Goal: Task Accomplishment & Management: Manage account settings

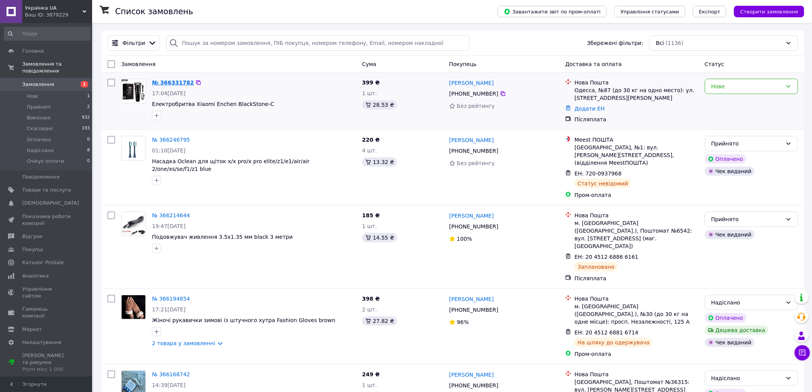
click at [165, 82] on link "№ 366331782" at bounding box center [173, 82] width 42 height 6
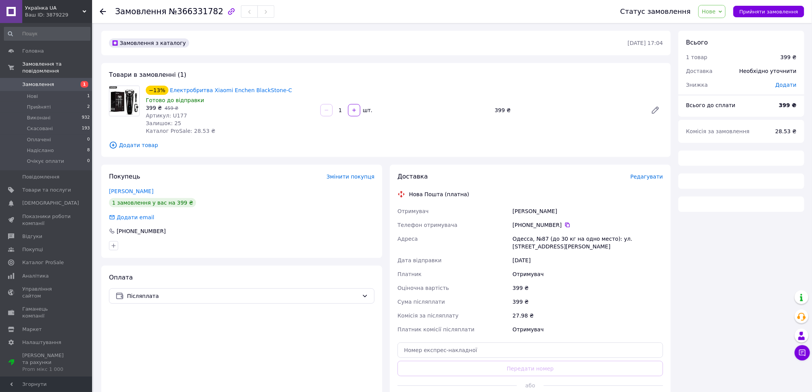
click at [722, 11] on icon at bounding box center [720, 11] width 3 height 2
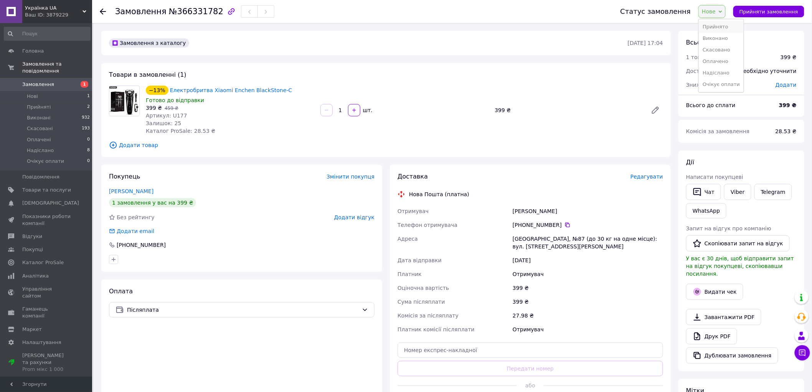
click at [722, 24] on li "Прийнято" at bounding box center [721, 27] width 45 height 12
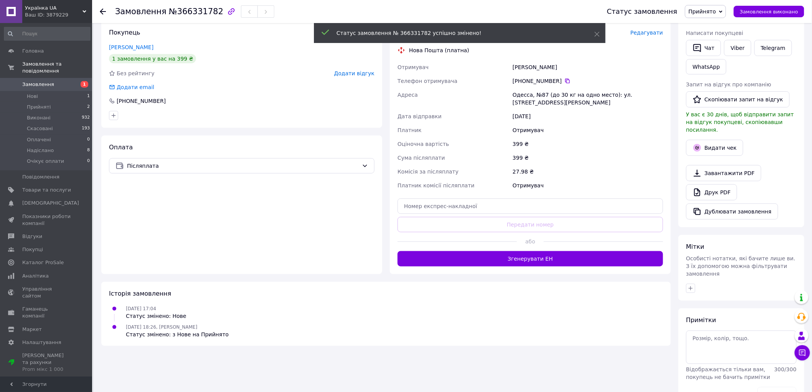
scroll to position [154, 0]
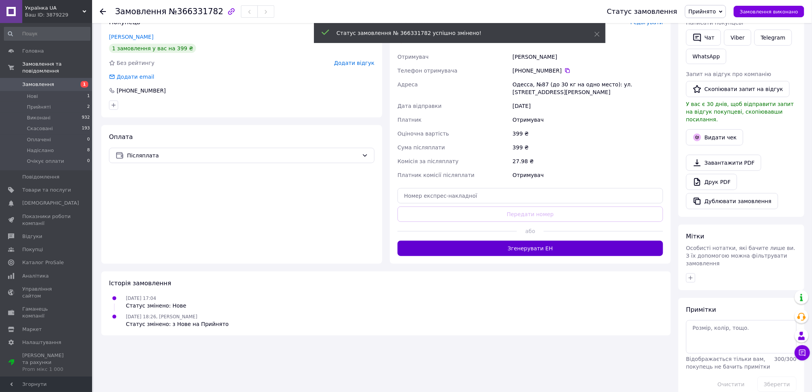
click at [535, 252] on button "Згенерувати ЕН" at bounding box center [531, 248] width 266 height 15
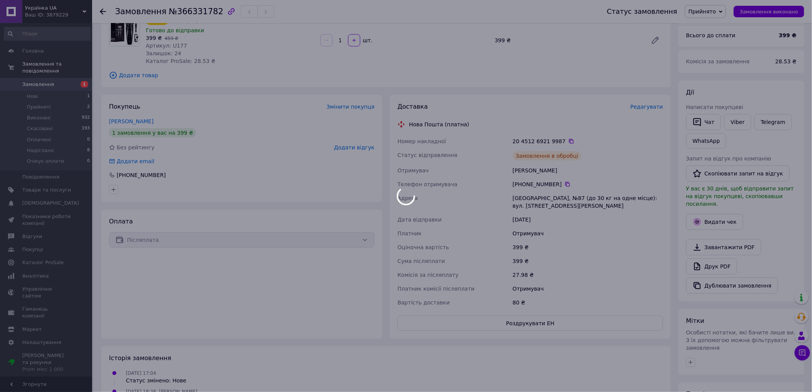
scroll to position [69, 0]
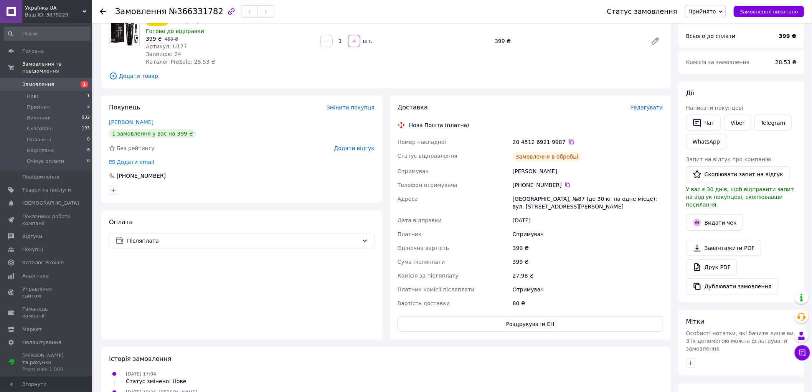
click at [569, 143] on icon at bounding box center [571, 142] width 5 height 5
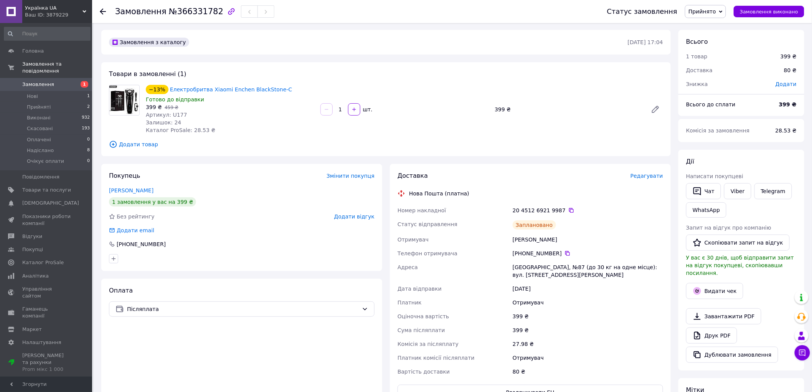
scroll to position [0, 0]
drag, startPoint x: 275, startPoint y: 89, endPoint x: 242, endPoint y: 90, distance: 33.4
click at [242, 90] on div "−13% Електробритва Xiaomi Enchen BlackStone-C" at bounding box center [230, 90] width 170 height 11
copy link "BlackStone-C"
click at [712, 286] on button "Видати чек" at bounding box center [714, 292] width 57 height 16
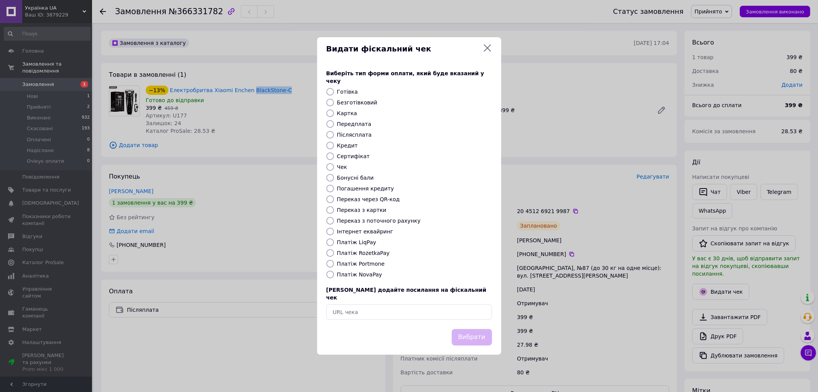
click at [328, 104] on input "Безготівковий" at bounding box center [331, 103] width 8 height 8
radio input "true"
click at [478, 332] on button "Вибрати" at bounding box center [472, 337] width 40 height 16
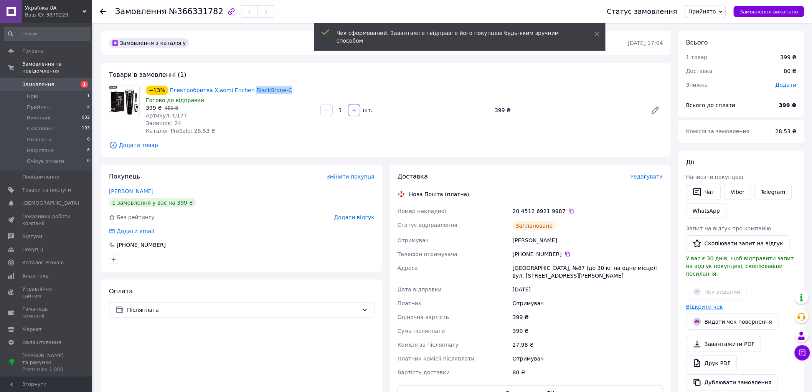
click at [699, 304] on link "Відкрити чек" at bounding box center [704, 307] width 37 height 6
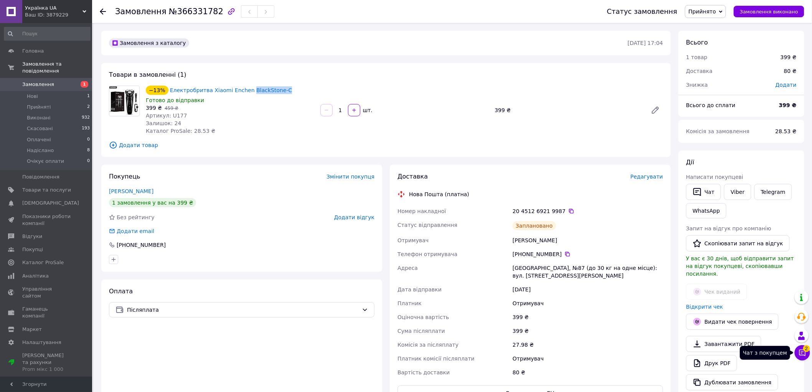
click at [802, 352] on icon at bounding box center [802, 353] width 8 height 8
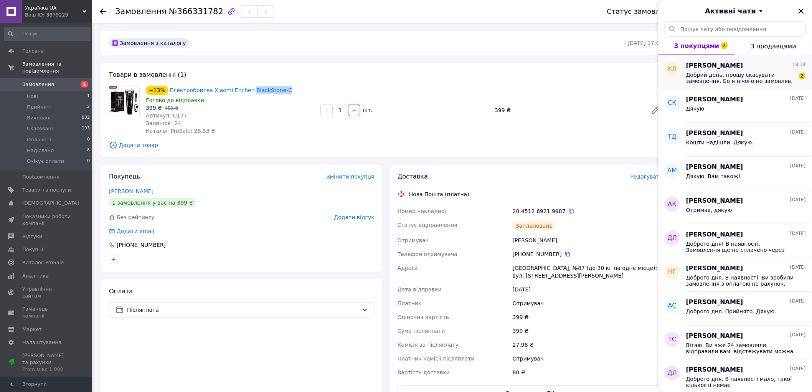
click at [719, 68] on span "[PERSON_NAME]" at bounding box center [714, 65] width 57 height 9
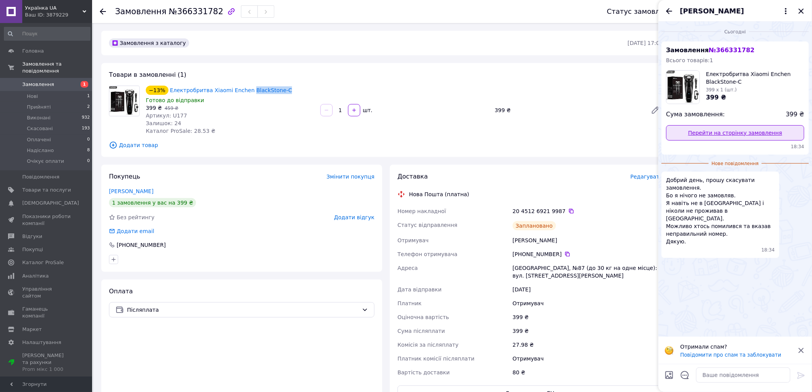
click at [725, 133] on link "Перейти на сторінку замовлення" at bounding box center [735, 132] width 138 height 15
click at [746, 376] on textarea at bounding box center [743, 374] width 94 height 15
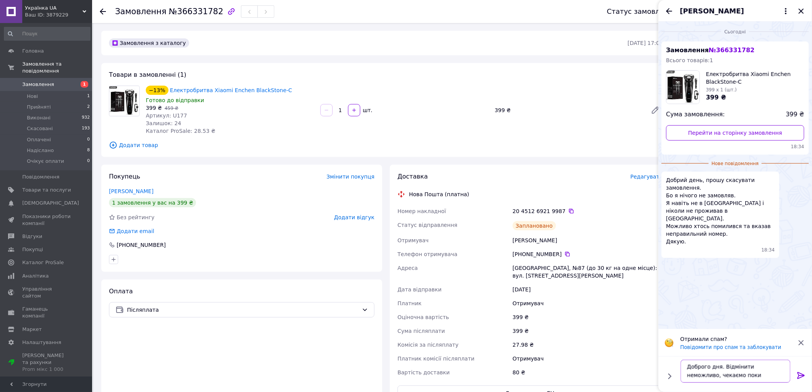
click at [746, 376] on textarea "Доброго дня. Відмінити неможливо, чекаємо поки повернется назад." at bounding box center [736, 371] width 110 height 23
click at [0, 0] on lt-span "повернет ь ся" at bounding box center [0, 0] width 0 height 0
click at [730, 363] on textarea "Доброго дня. Відмінити неможливо, чекаємо поки повернеться назад." at bounding box center [736, 371] width 110 height 23
click at [0, 0] on lt-em "Скасовувати" at bounding box center [0, 0] width 0 height 0
click at [757, 373] on textarea "Доброго дня. Скасовувати неможливо, чекаємо поки повернеться назад." at bounding box center [736, 371] width 110 height 23
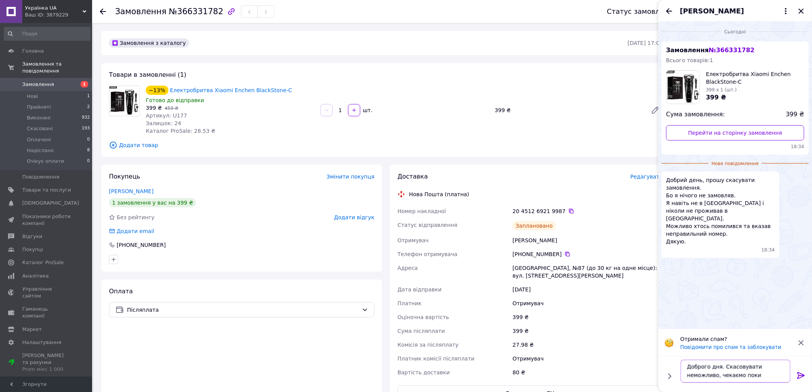
scroll to position [9, 0]
click at [757, 375] on textarea "Доброго дня. Скасовувати неможливо, чекаємо поки повернеться назад." at bounding box center [736, 371] width 110 height 23
type textarea "Доброго дня. Скасовувати неможливо, чекаємо поки повернеться назад."
click at [803, 375] on icon at bounding box center [800, 375] width 7 height 7
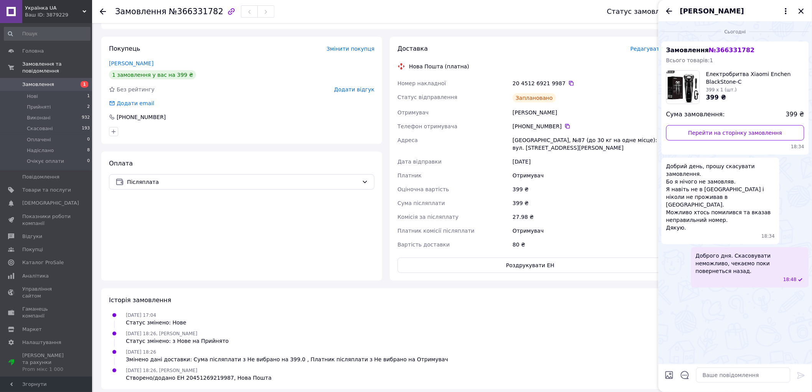
scroll to position [0, 0]
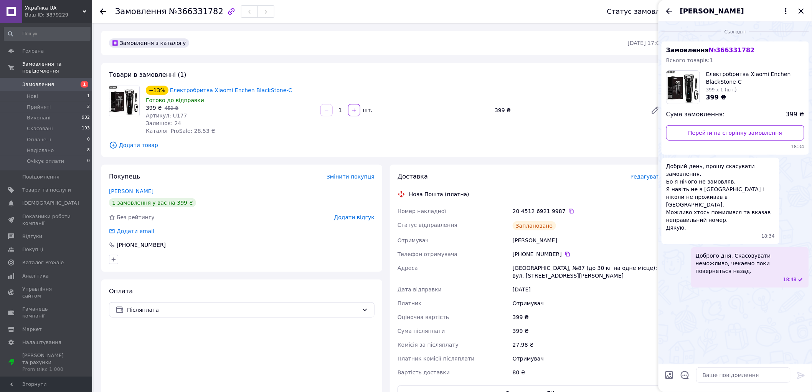
click at [31, 81] on span "Замовлення" at bounding box center [38, 84] width 32 height 7
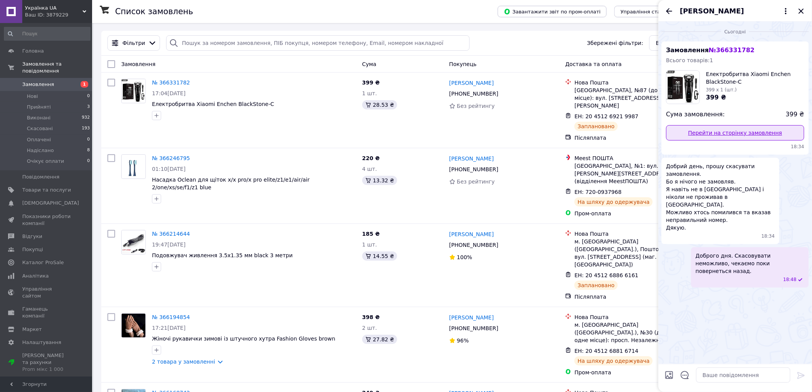
click at [772, 134] on link "Перейти на сторінку замовлення" at bounding box center [735, 132] width 138 height 15
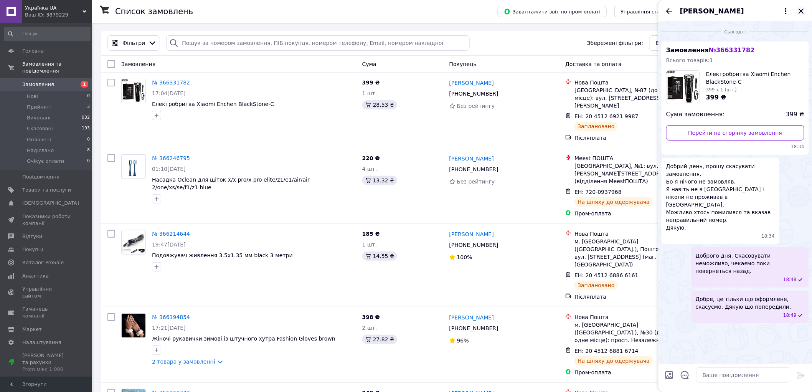
click at [800, 8] on icon "Закрити" at bounding box center [801, 11] width 9 height 9
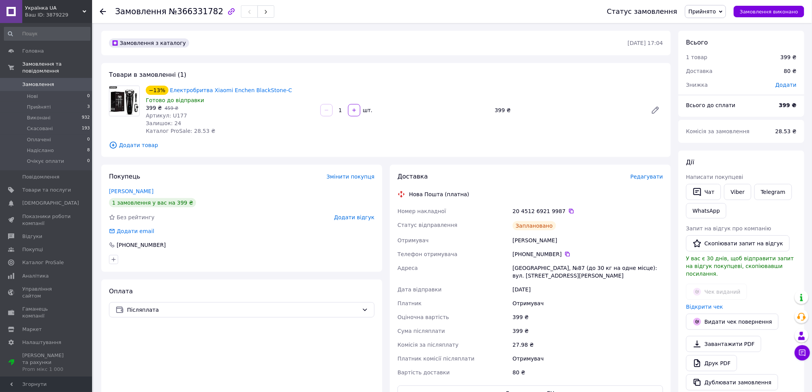
click at [566, 211] on div "20 4512 6921 9987" at bounding box center [588, 211] width 150 height 8
click at [568, 212] on icon at bounding box center [571, 211] width 6 height 6
click at [711, 193] on button "Чат" at bounding box center [703, 192] width 35 height 16
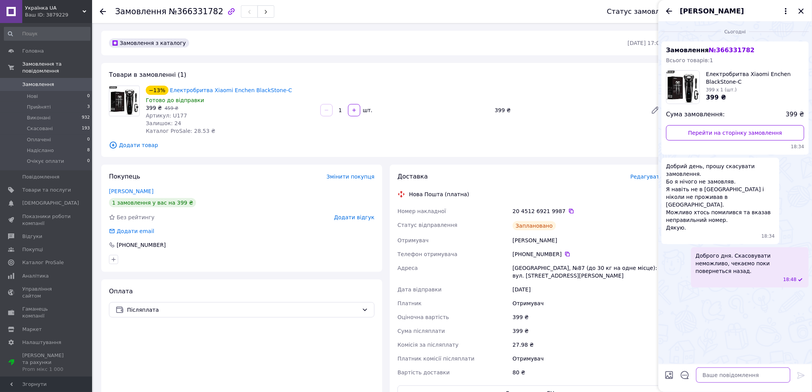
click at [713, 379] on textarea at bounding box center [743, 374] width 94 height 15
click at [699, 375] on textarea "Добре, це тільки що оформлене, відмінемо." at bounding box center [736, 371] width 110 height 23
type textarea "Добре, це тільки що оформлене, скасуємо. Дякую що попередили."
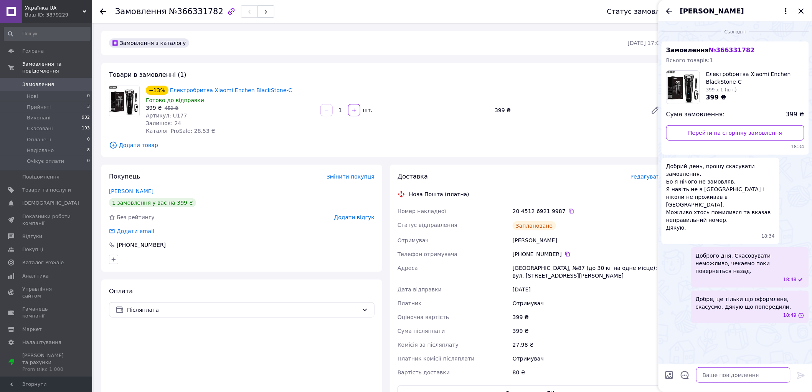
scroll to position [0, 0]
click at [801, 12] on icon "Закрити" at bounding box center [800, 10] width 5 height 5
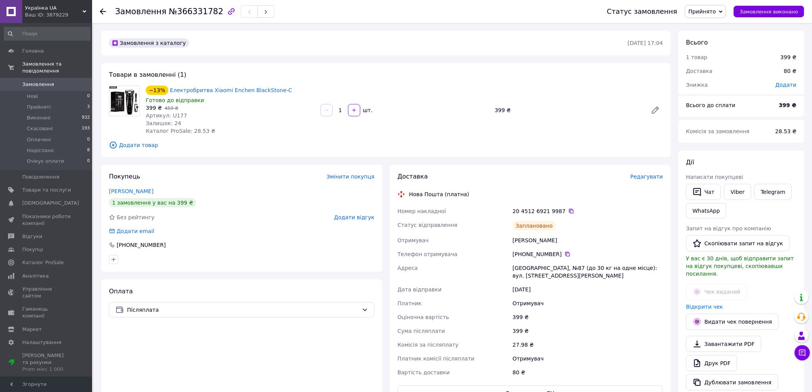
click at [703, 6] on span "Прийнято" at bounding box center [705, 11] width 41 height 13
click at [707, 39] on li "Скасовано" at bounding box center [707, 39] width 45 height 12
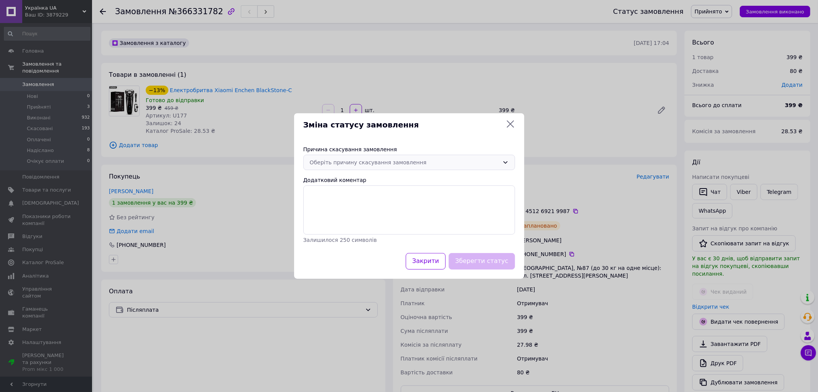
click at [412, 166] on div "Оберіть причину скасування замовлення" at bounding box center [405, 162] width 190 height 8
click at [358, 223] on li "На прохання покупця" at bounding box center [409, 220] width 211 height 14
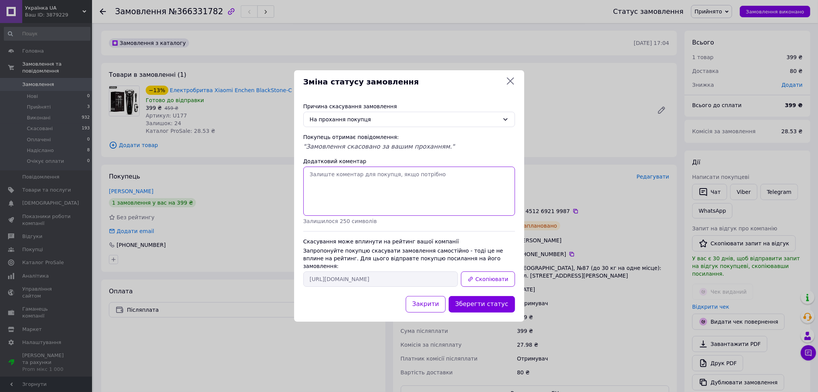
click at [358, 193] on textarea "Додатковий коментар" at bounding box center [410, 191] width 212 height 49
type textarea "Покупець не оформлював замовлення, хтось помилився телефоном за його словами."
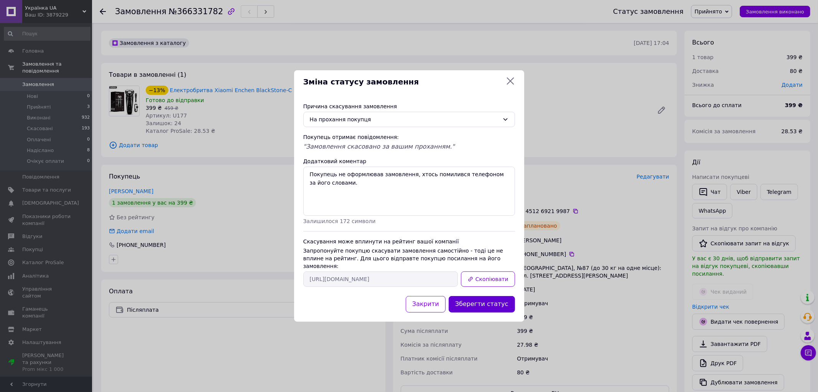
click at [482, 301] on button "Зберегти статус" at bounding box center [482, 304] width 66 height 16
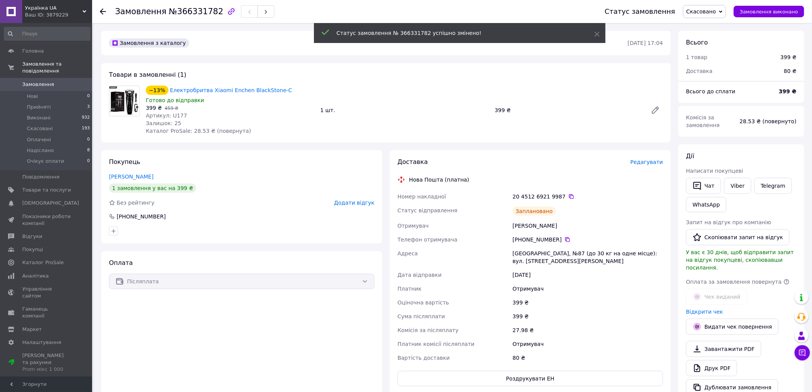
click at [50, 81] on span "Замовлення" at bounding box center [38, 84] width 32 height 7
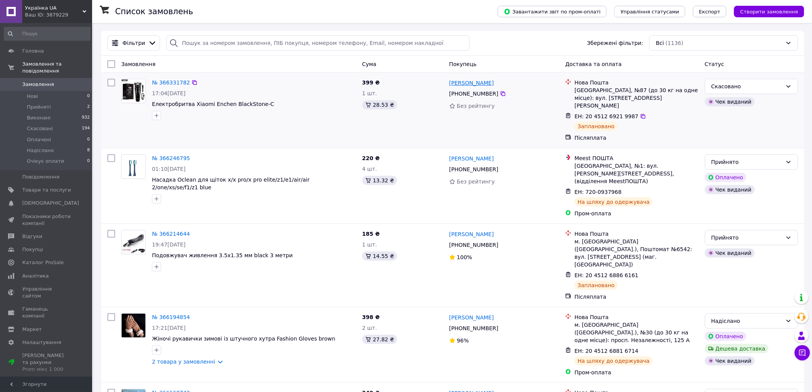
click at [453, 85] on link "Евгения Мостовик" at bounding box center [471, 83] width 45 height 8
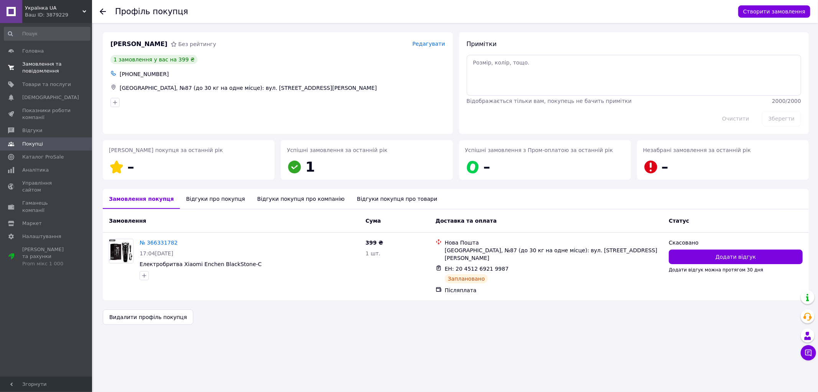
click at [32, 68] on span "Замовлення та повідомлення" at bounding box center [46, 68] width 49 height 14
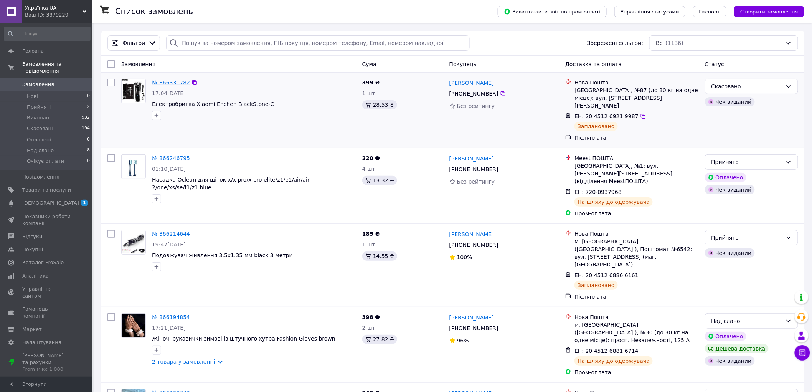
click at [174, 83] on link "№ 366331782" at bounding box center [171, 82] width 38 height 6
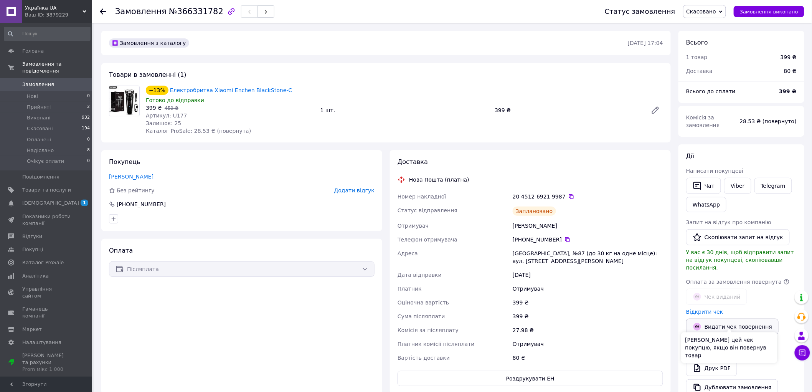
click at [715, 318] on button "Видати чек повернення" at bounding box center [732, 326] width 92 height 16
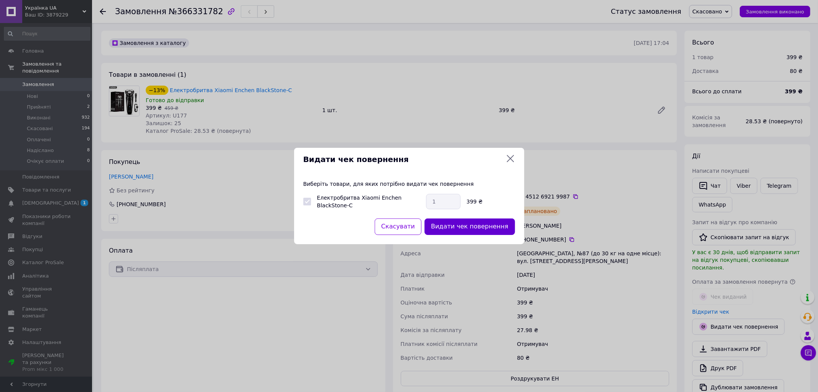
click at [467, 229] on button "Видати чек повернення" at bounding box center [470, 226] width 91 height 16
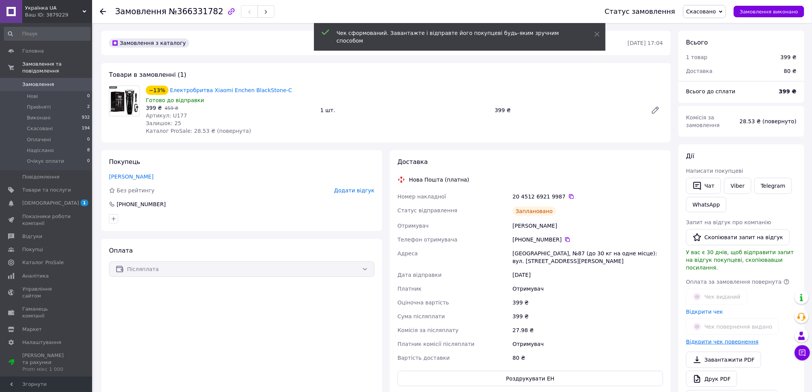
click at [716, 338] on link "Відкрити чек повернення" at bounding box center [722, 341] width 73 height 6
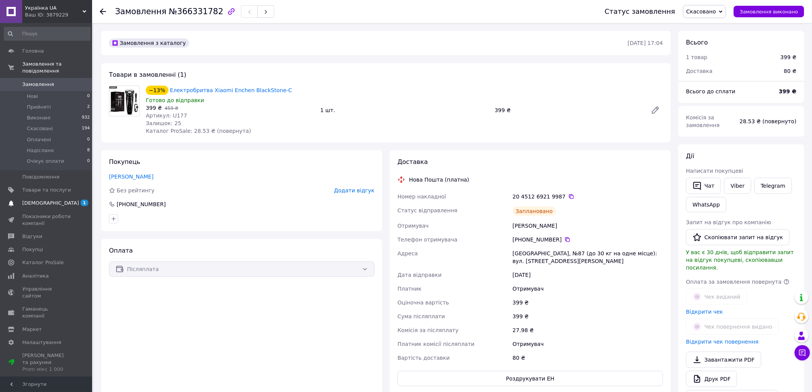
click at [48, 200] on span "[DEMOGRAPHIC_DATA]" at bounding box center [50, 203] width 57 height 7
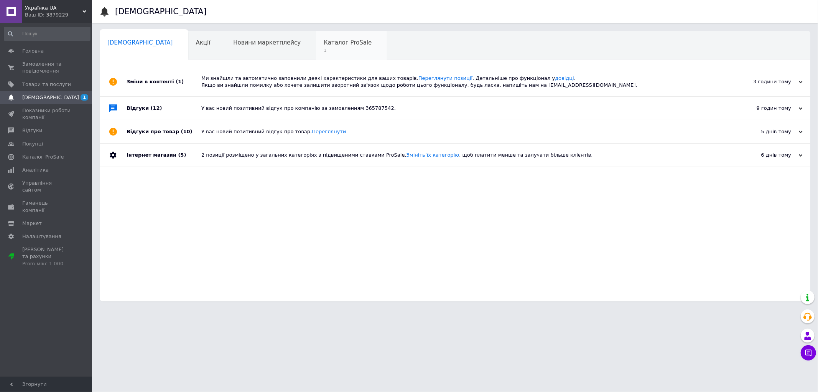
click at [324, 41] on span "Каталог ProSale" at bounding box center [348, 42] width 48 height 7
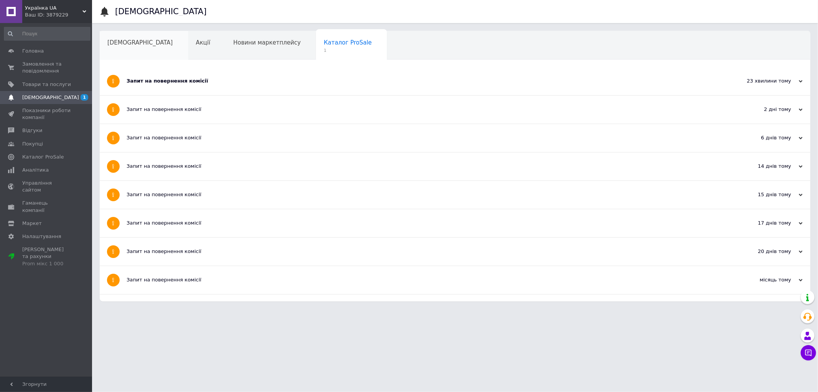
click at [111, 43] on span "[DEMOGRAPHIC_DATA]" at bounding box center [140, 42] width 66 height 7
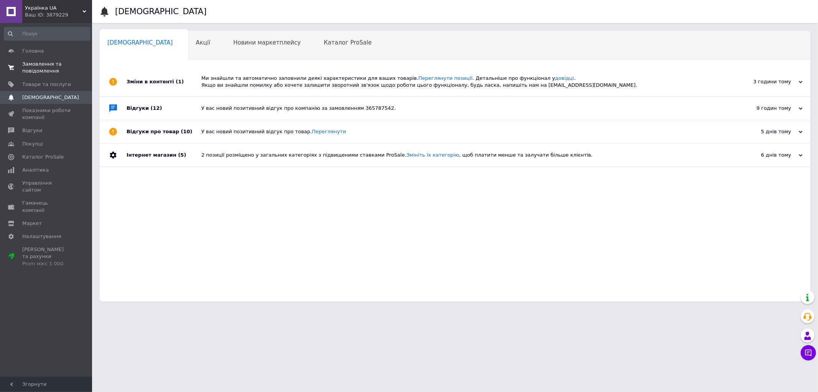
click at [45, 63] on span "Замовлення та повідомлення" at bounding box center [46, 68] width 49 height 14
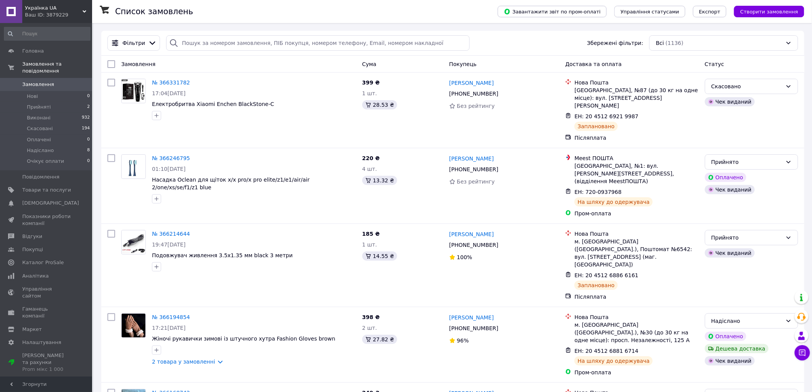
click at [36, 352] on span "[PERSON_NAME] та рахунки Prom мікс 1 000" at bounding box center [46, 362] width 49 height 21
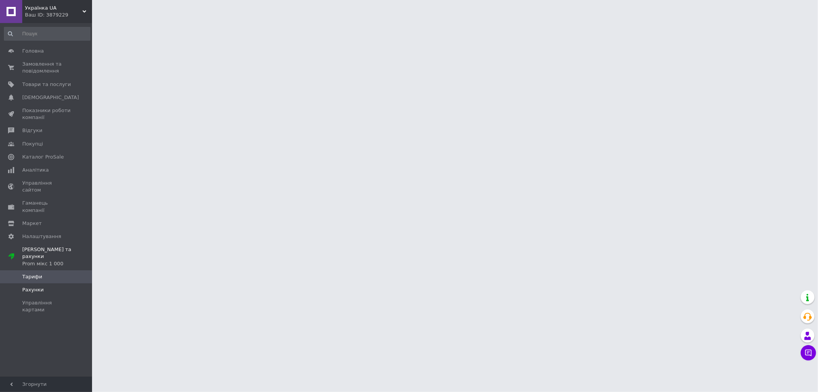
click at [38, 286] on span "Рахунки" at bounding box center [32, 289] width 21 height 7
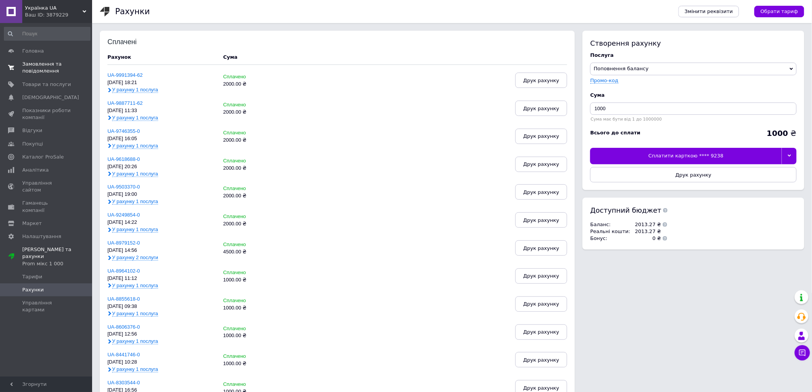
click at [32, 74] on span "Замовлення та повідомлення" at bounding box center [46, 68] width 49 height 14
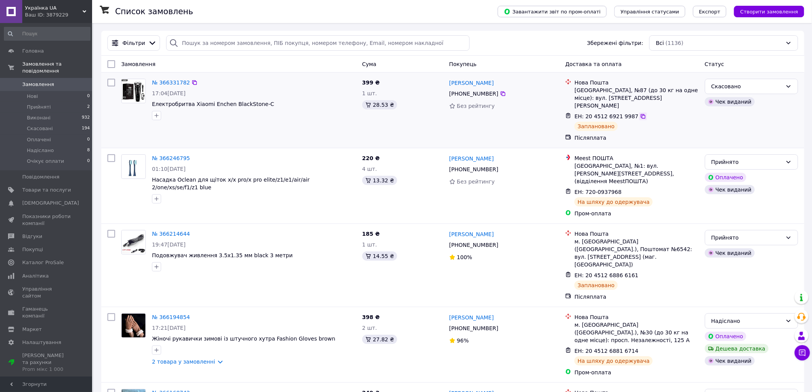
click at [640, 113] on icon at bounding box center [643, 116] width 6 height 6
click at [40, 147] on span "Надіслано" at bounding box center [40, 150] width 27 height 7
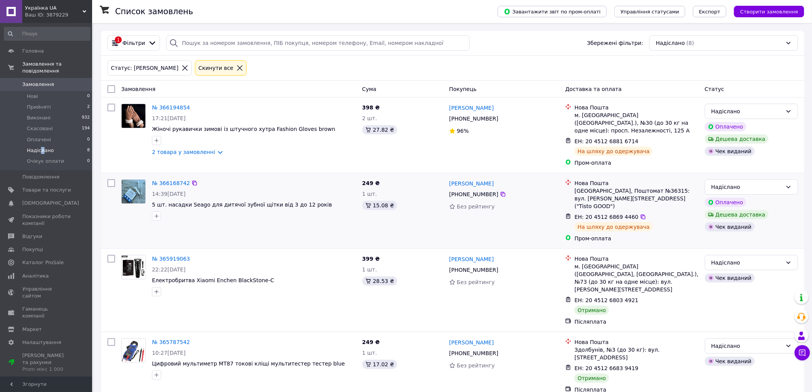
scroll to position [43, 0]
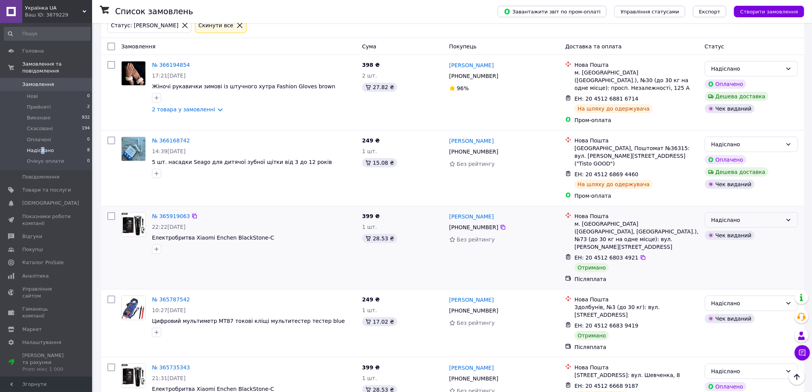
click at [770, 216] on div "Надіслано" at bounding box center [746, 220] width 71 height 8
click at [715, 237] on li "Виконано" at bounding box center [751, 236] width 93 height 14
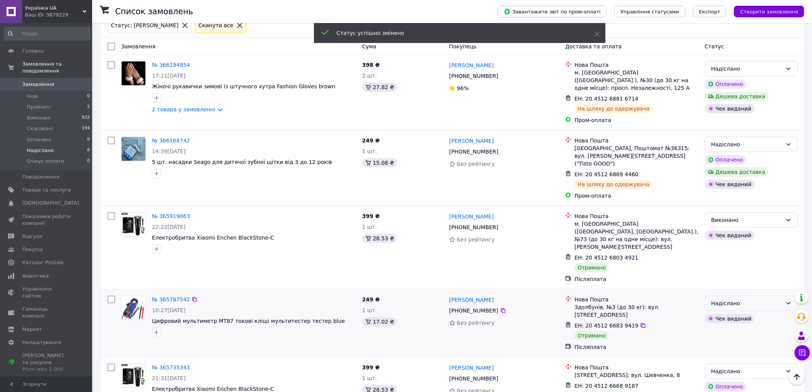
click at [760, 299] on div "Надіслано" at bounding box center [746, 303] width 71 height 8
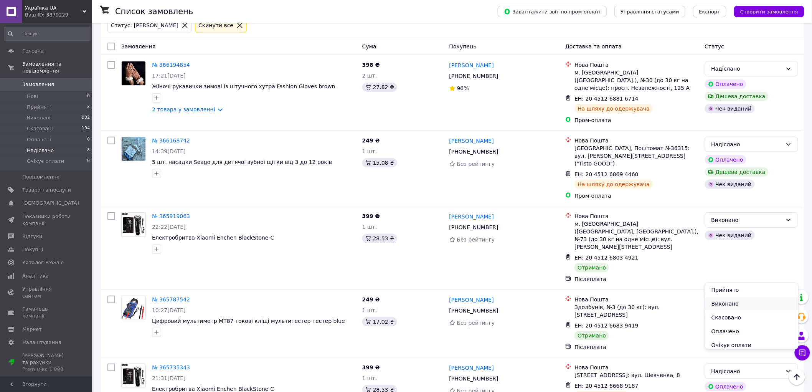
click at [715, 302] on li "Виконано" at bounding box center [751, 304] width 93 height 14
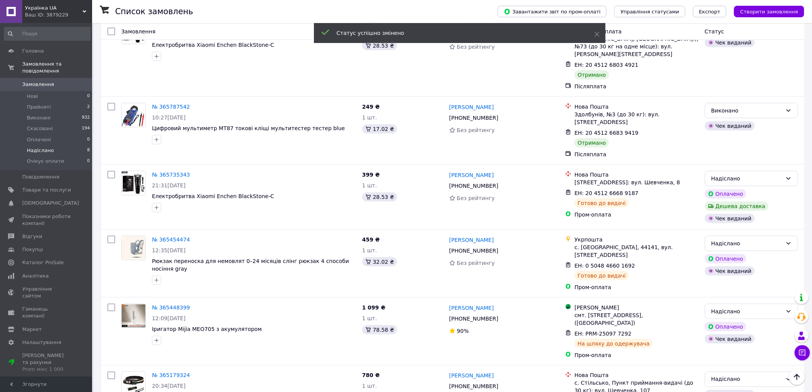
scroll to position [239, 0]
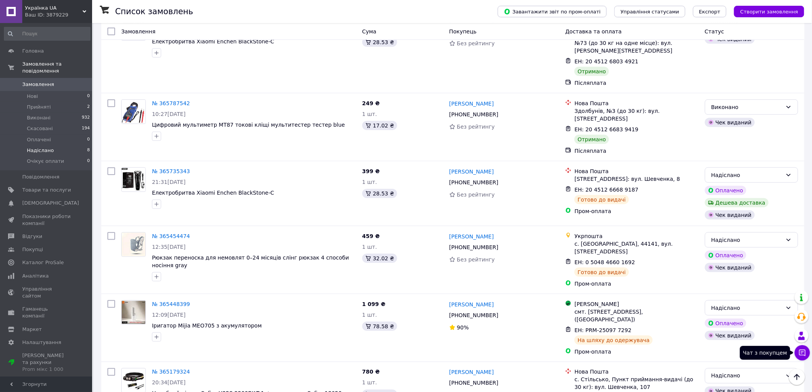
click at [797, 352] on button "Чат з покупцем" at bounding box center [802, 352] width 15 height 15
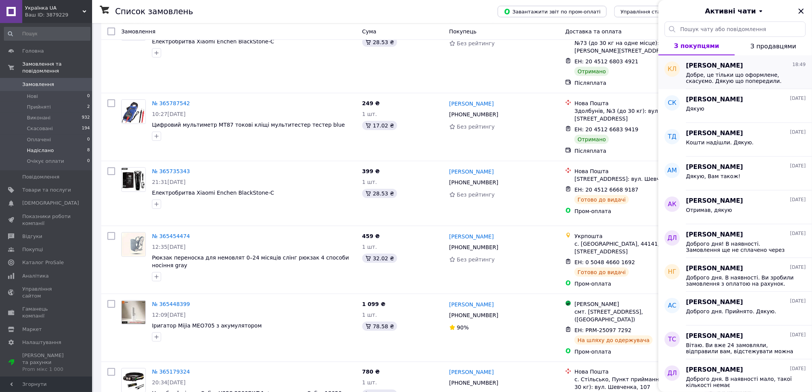
click at [707, 67] on span "[PERSON_NAME]" at bounding box center [714, 65] width 57 height 9
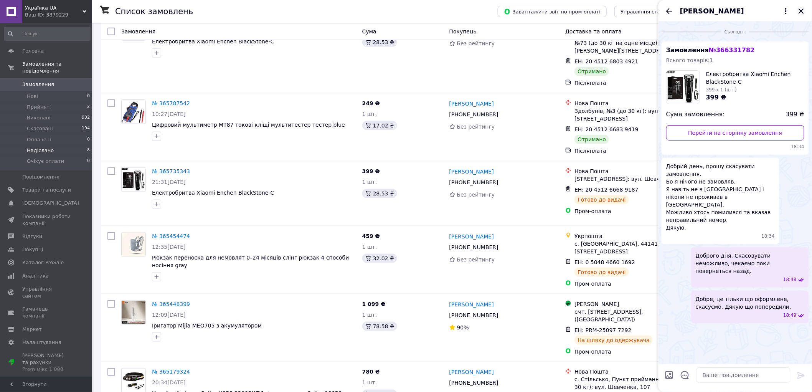
click at [800, 9] on icon "Закрити" at bounding box center [800, 10] width 5 height 5
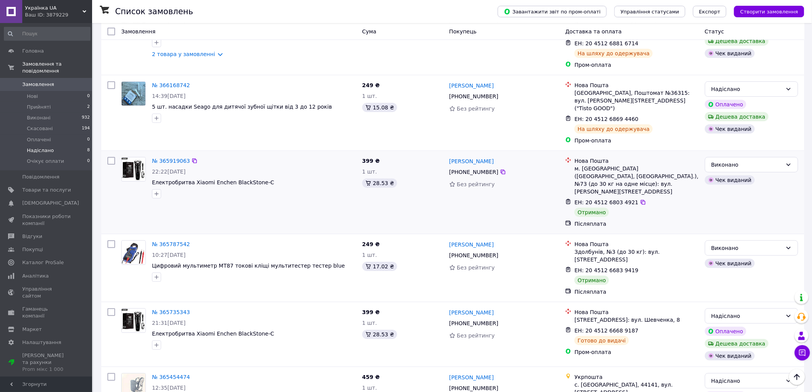
scroll to position [0, 0]
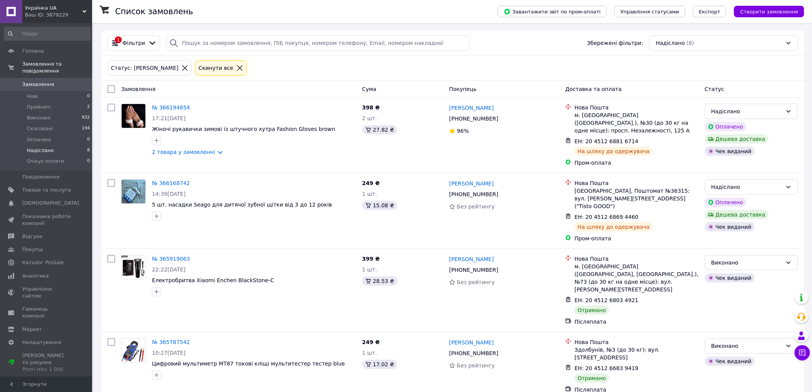
click at [182, 69] on icon at bounding box center [184, 67] width 5 height 5
